Goal: Transaction & Acquisition: Purchase product/service

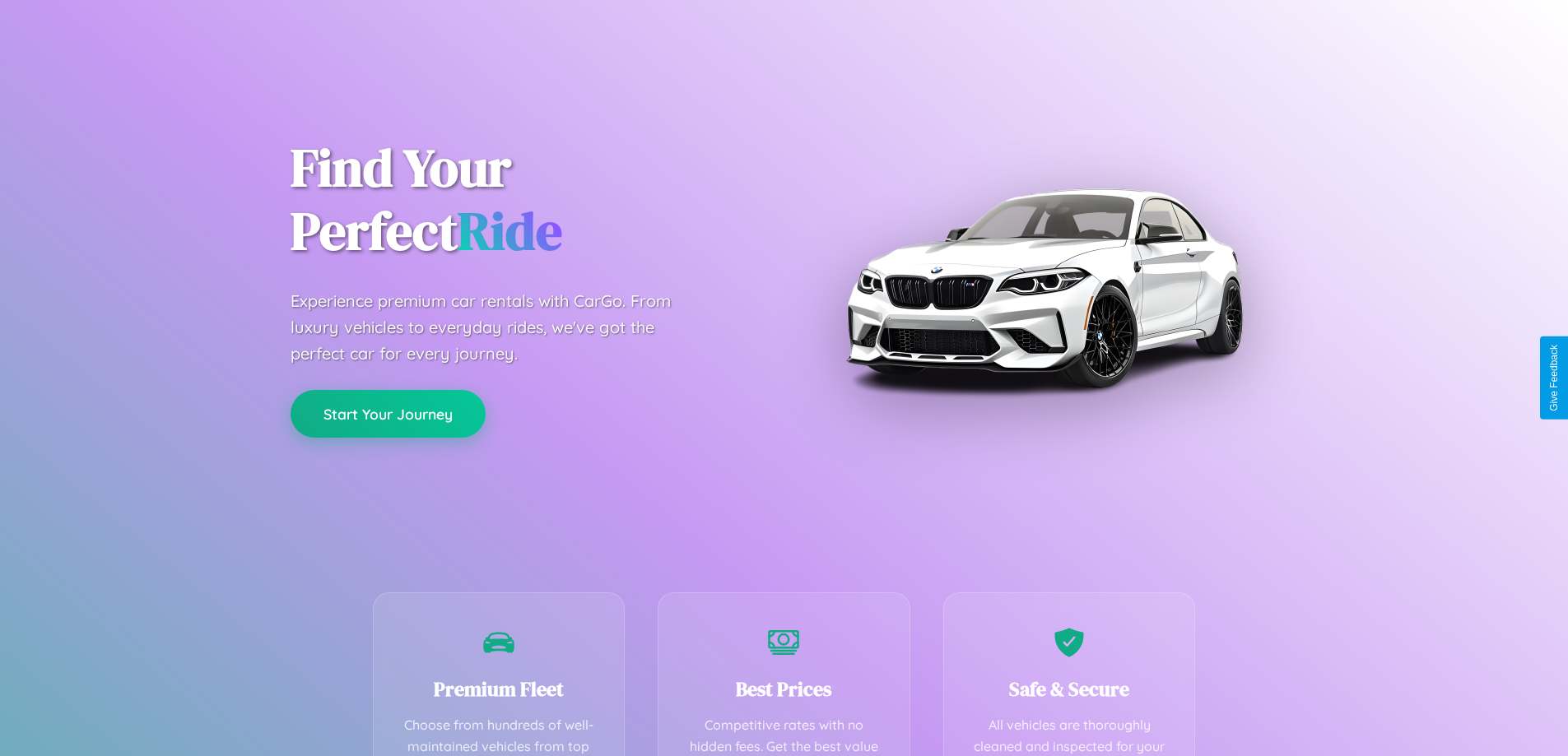
click at [388, 414] on button "Start Your Journey" at bounding box center [388, 414] width 195 height 47
click at [388, 413] on button "Start Your Journey" at bounding box center [388, 414] width 195 height 47
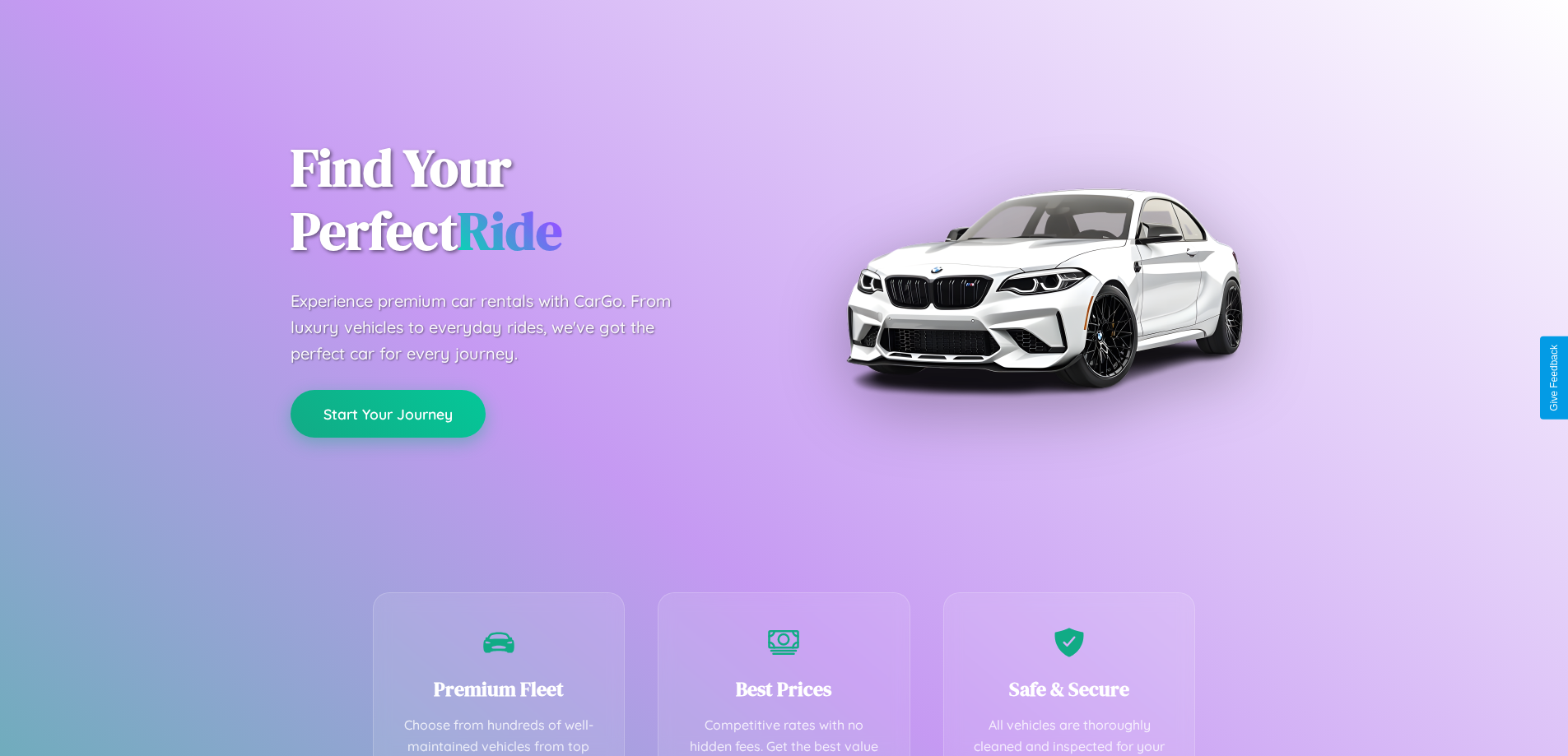
click at [388, 413] on button "Start Your Journey" at bounding box center [388, 414] width 195 height 47
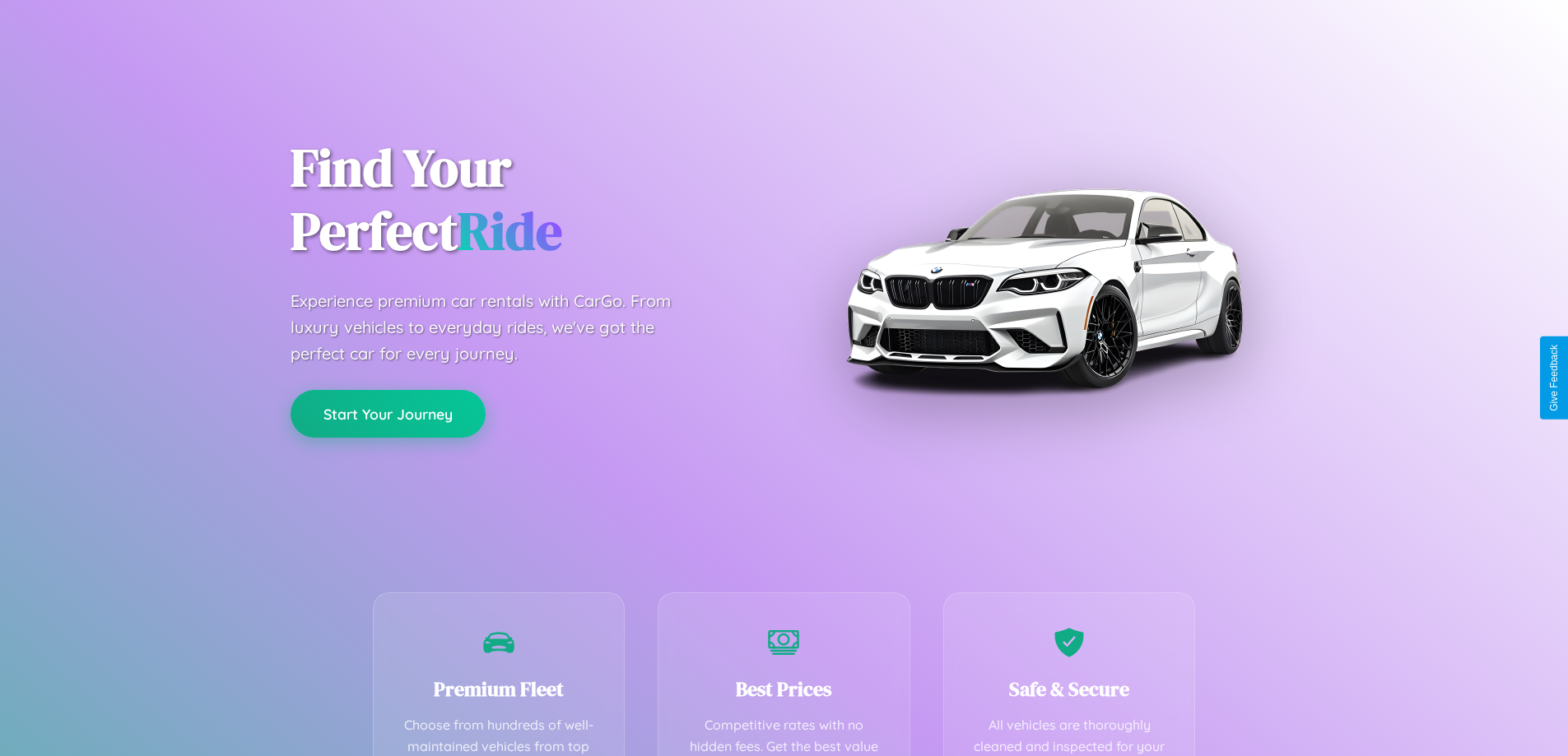
click at [388, 413] on button "Start Your Journey" at bounding box center [388, 414] width 195 height 47
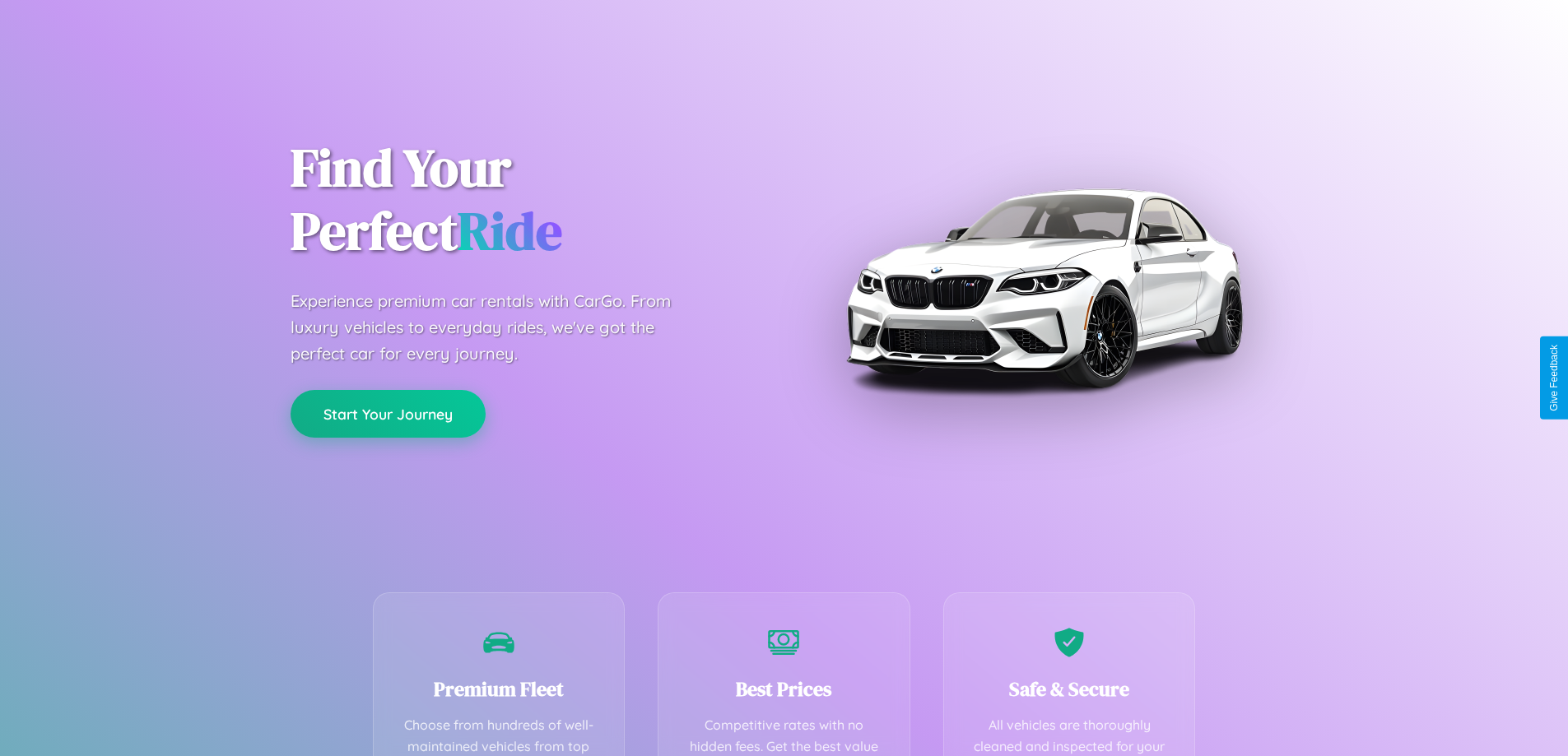
click at [388, 413] on button "Start Your Journey" at bounding box center [388, 414] width 195 height 47
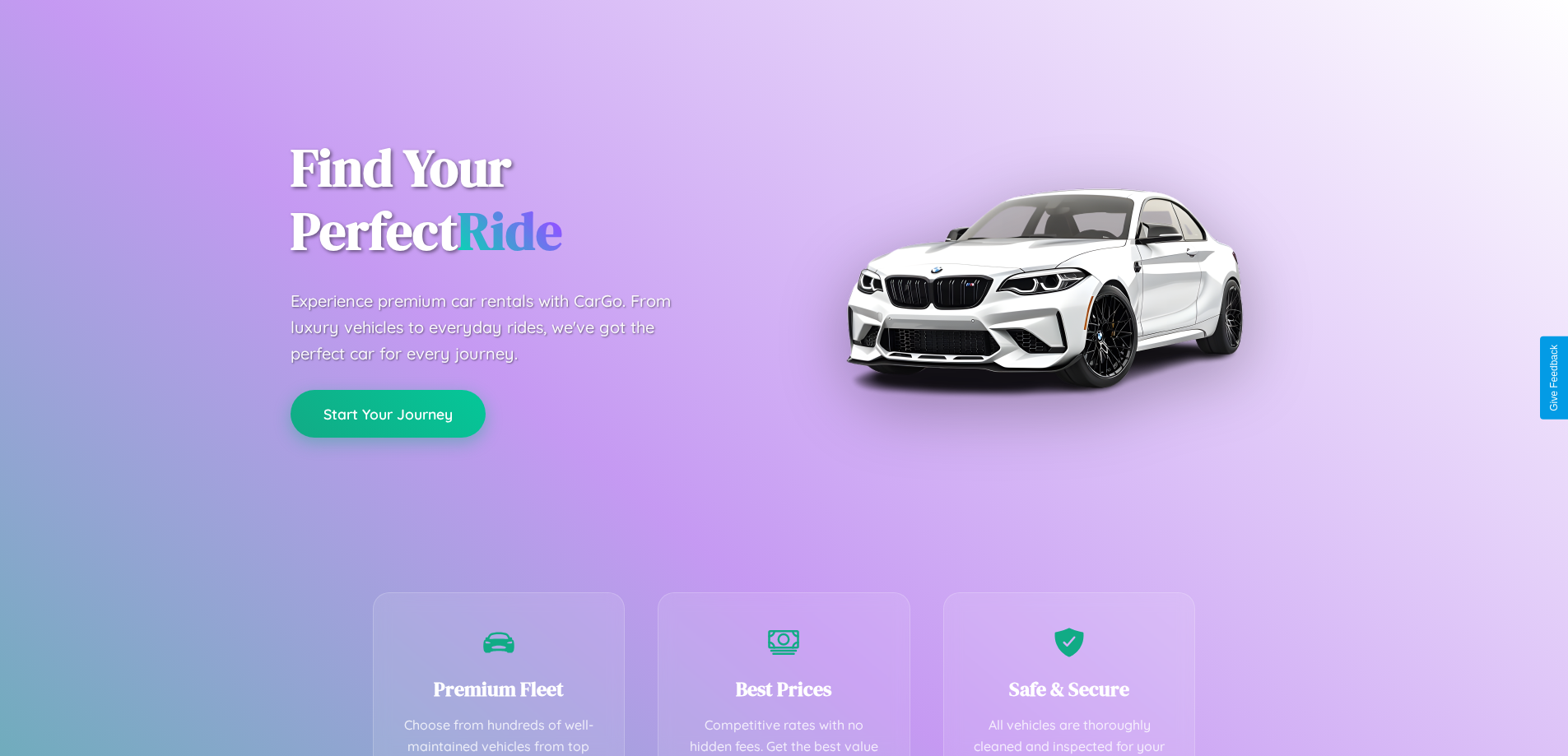
click at [388, 413] on button "Start Your Journey" at bounding box center [388, 414] width 195 height 47
